Goal: Task Accomplishment & Management: Manage account settings

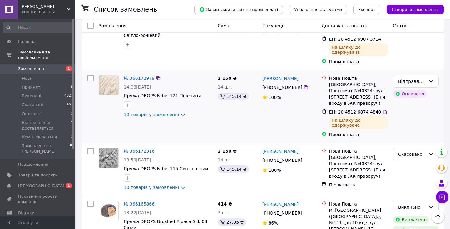
scroll to position [209, 0]
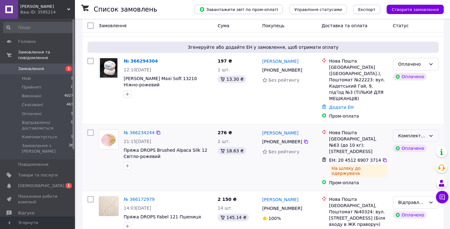
scroll to position [90, 0]
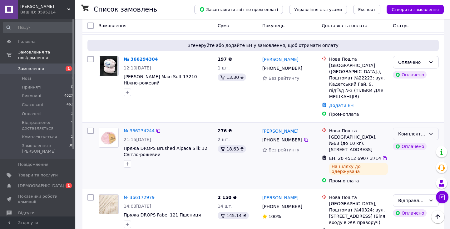
click at [430, 131] on icon at bounding box center [431, 133] width 5 height 5
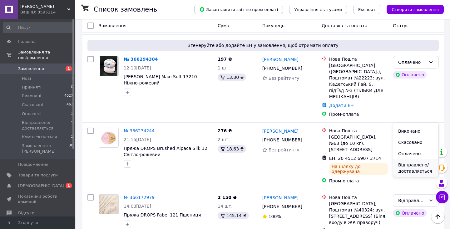
scroll to position [9, 0]
click at [419, 168] on li "Відправлено/доставляється" at bounding box center [416, 168] width 45 height 18
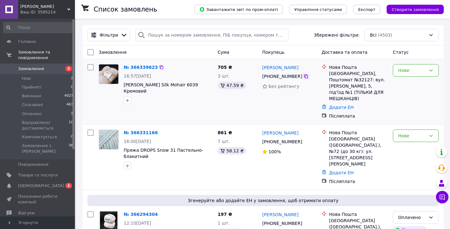
click at [306, 78] on icon at bounding box center [306, 76] width 4 height 4
click at [137, 65] on link "№ 366339623" at bounding box center [141, 67] width 34 height 5
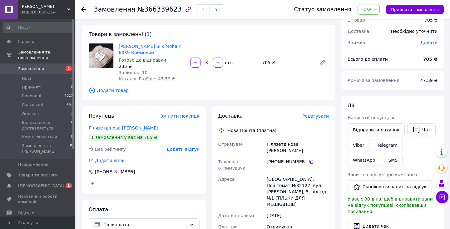
scroll to position [27, 0]
click at [106, 129] on link "Гілязетдінова Олена" at bounding box center [124, 127] width 70 height 5
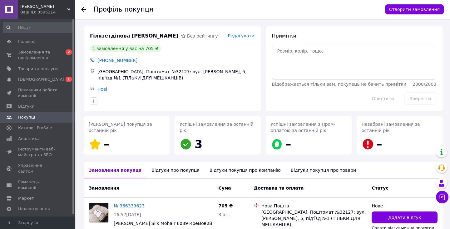
click at [84, 8] on icon at bounding box center [83, 9] width 5 height 5
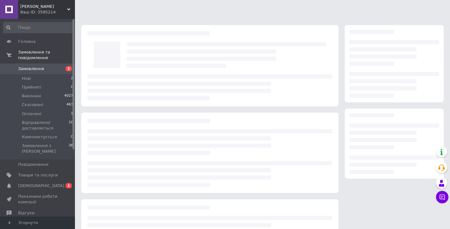
scroll to position [27, 0]
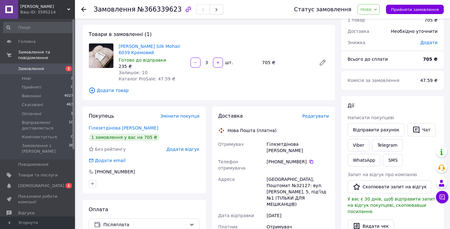
click at [84, 8] on icon at bounding box center [83, 9] width 5 height 5
